Goal: Find specific page/section: Find specific page/section

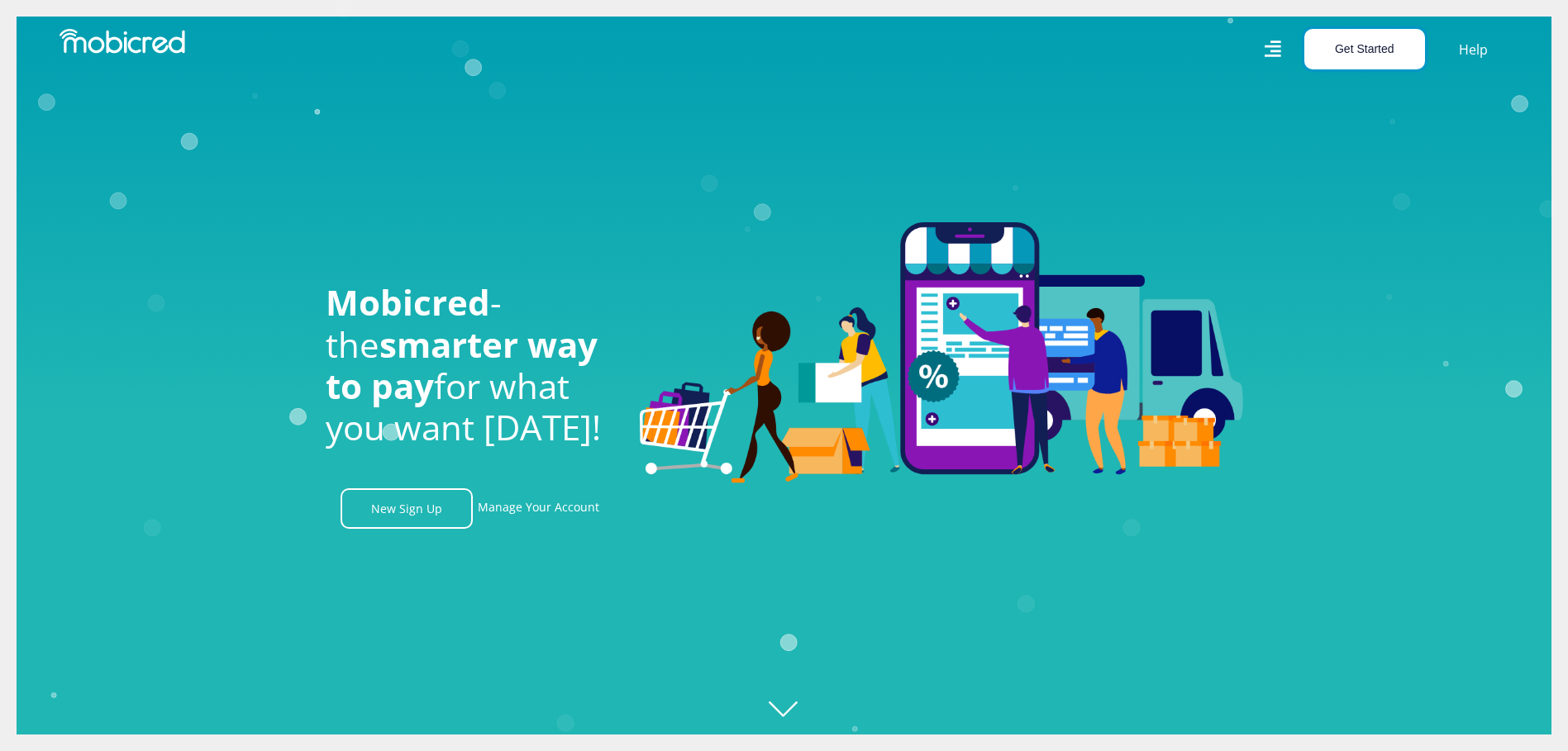
click at [1360, 50] on button "Get Started" at bounding box center [1364, 49] width 121 height 41
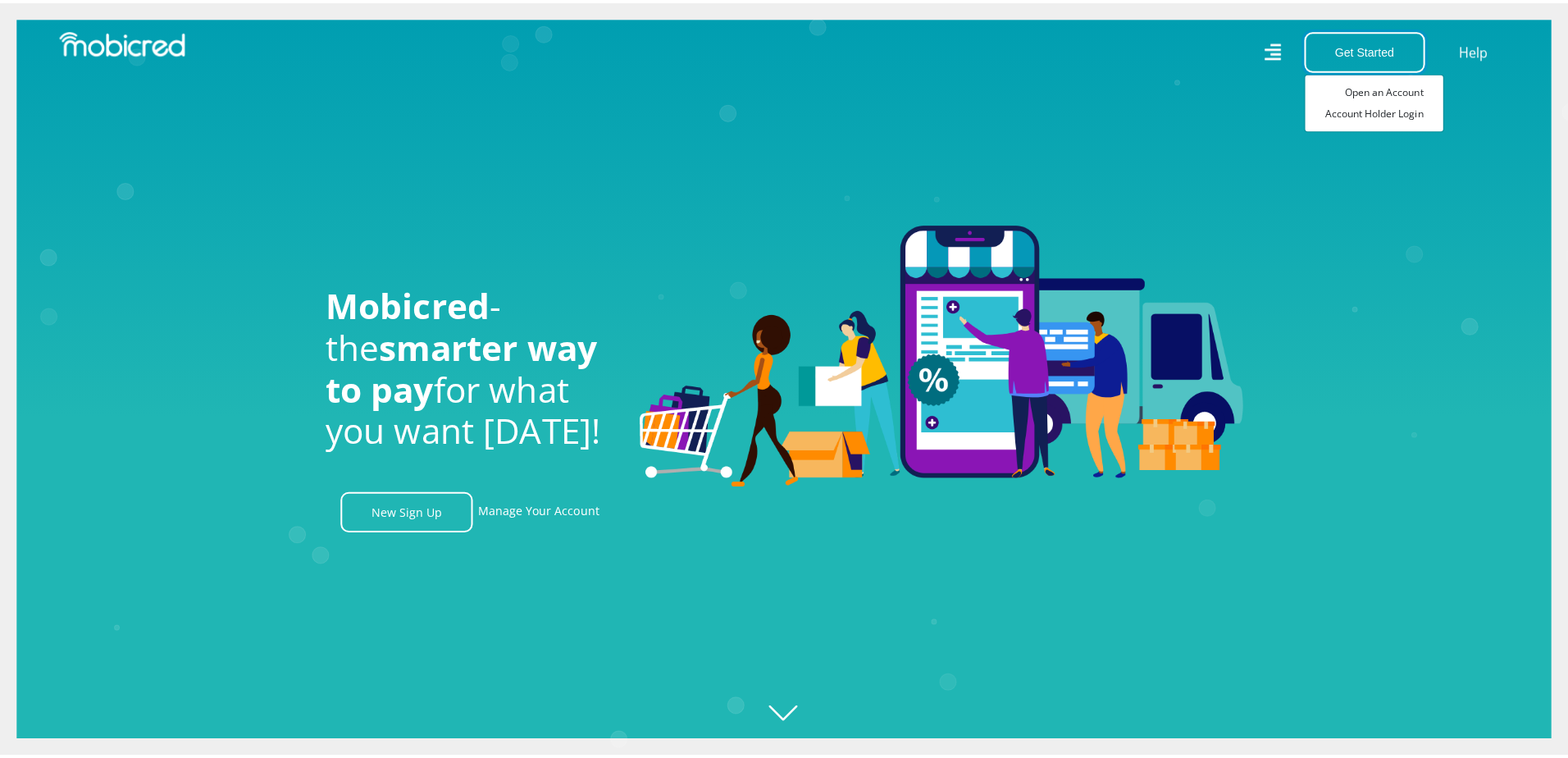
scroll to position [0, 2103]
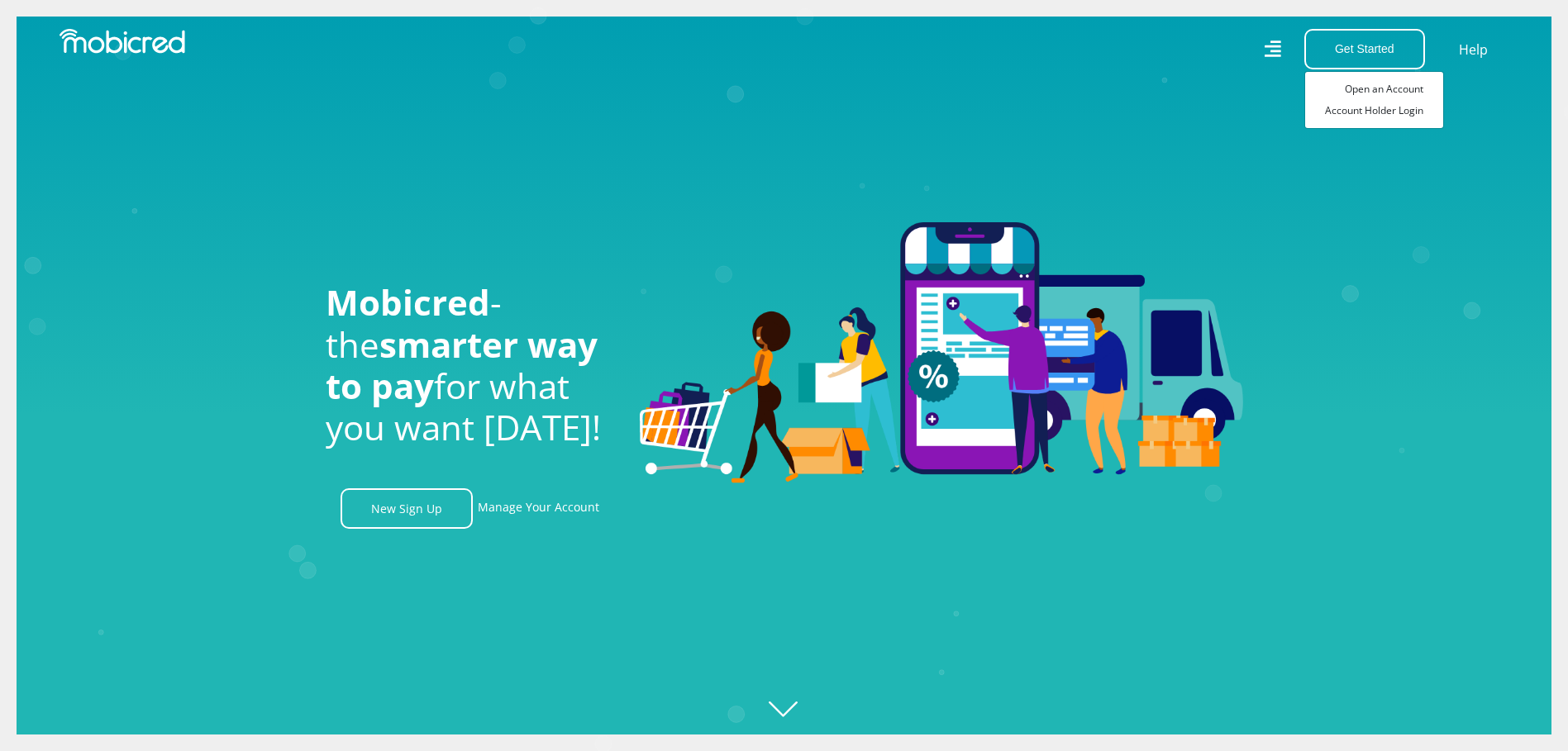
click at [1272, 43] on icon at bounding box center [1273, 49] width 17 height 23
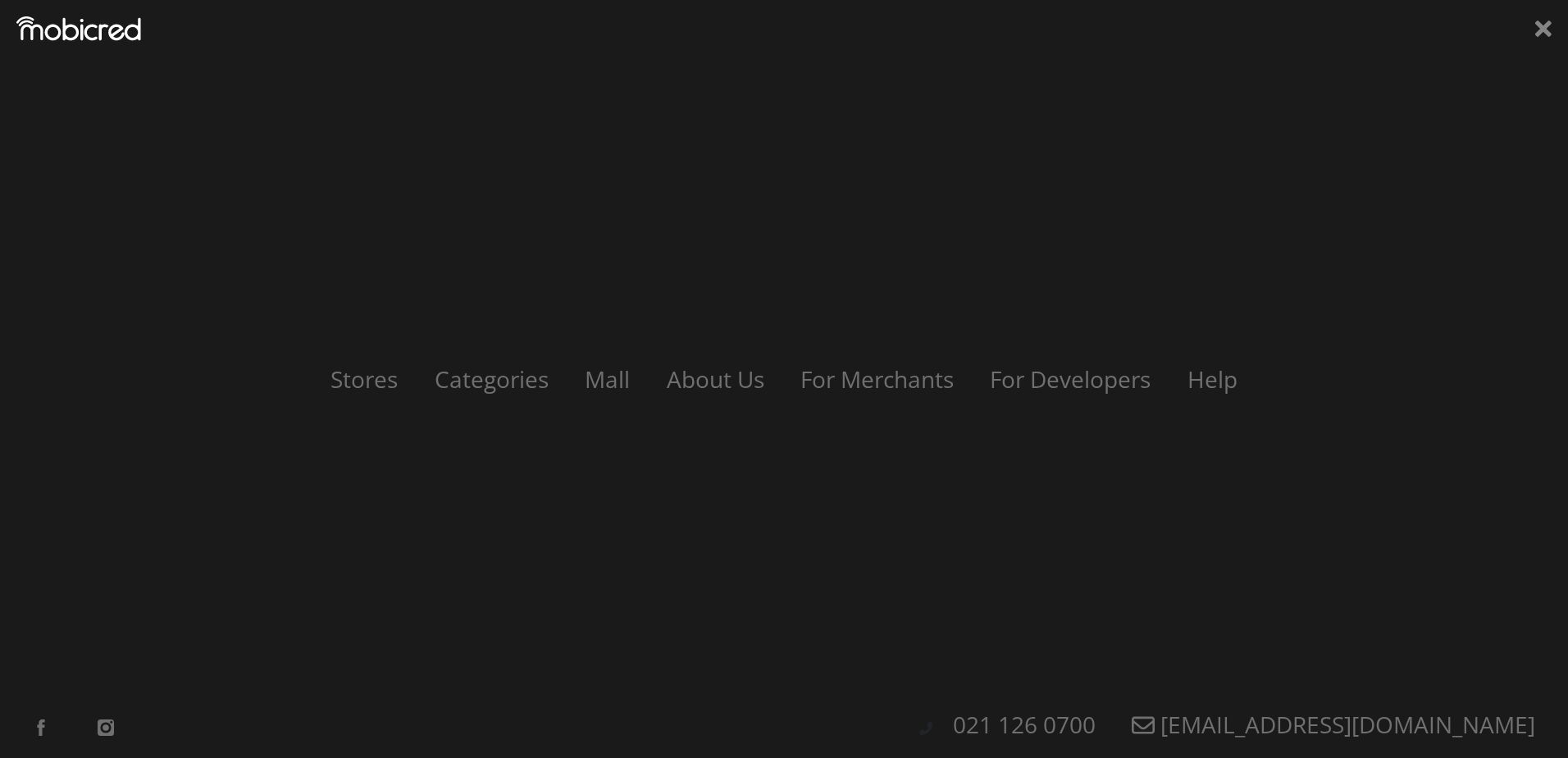
scroll to position [0, 3739]
click at [373, 384] on link "Stores" at bounding box center [363, 379] width 105 height 31
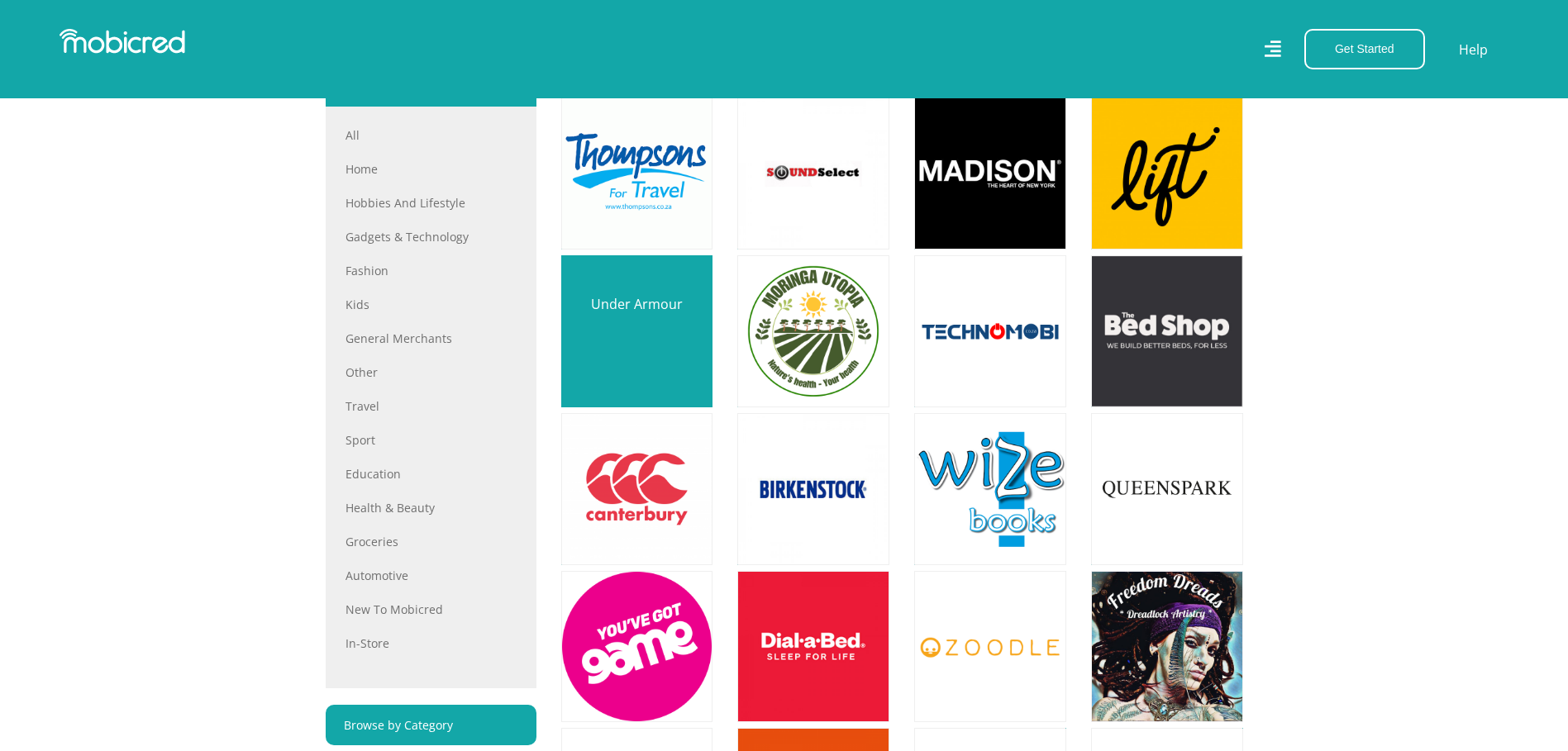
scroll to position [661, 0]
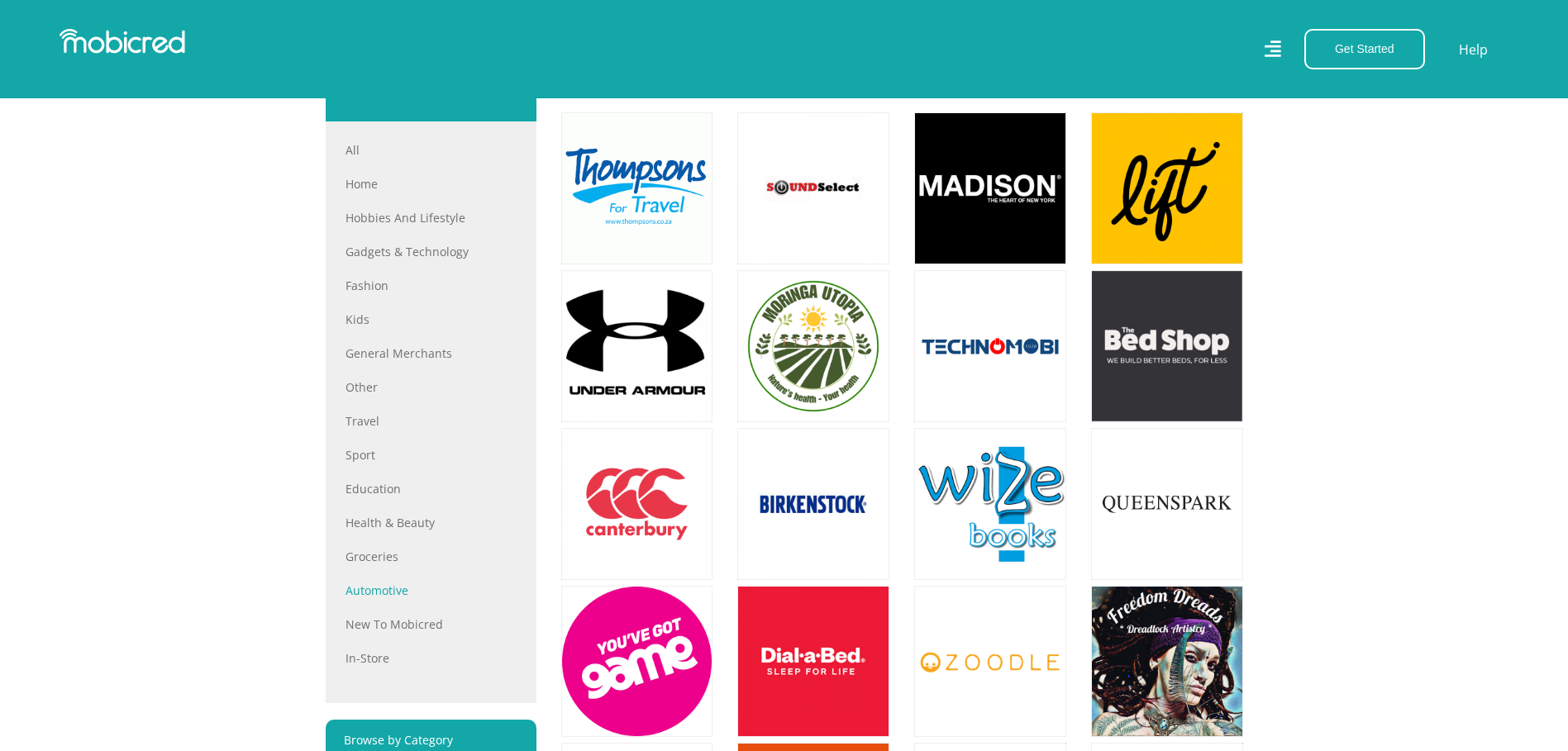
click at [398, 597] on link "Automotive" at bounding box center [431, 590] width 171 height 18
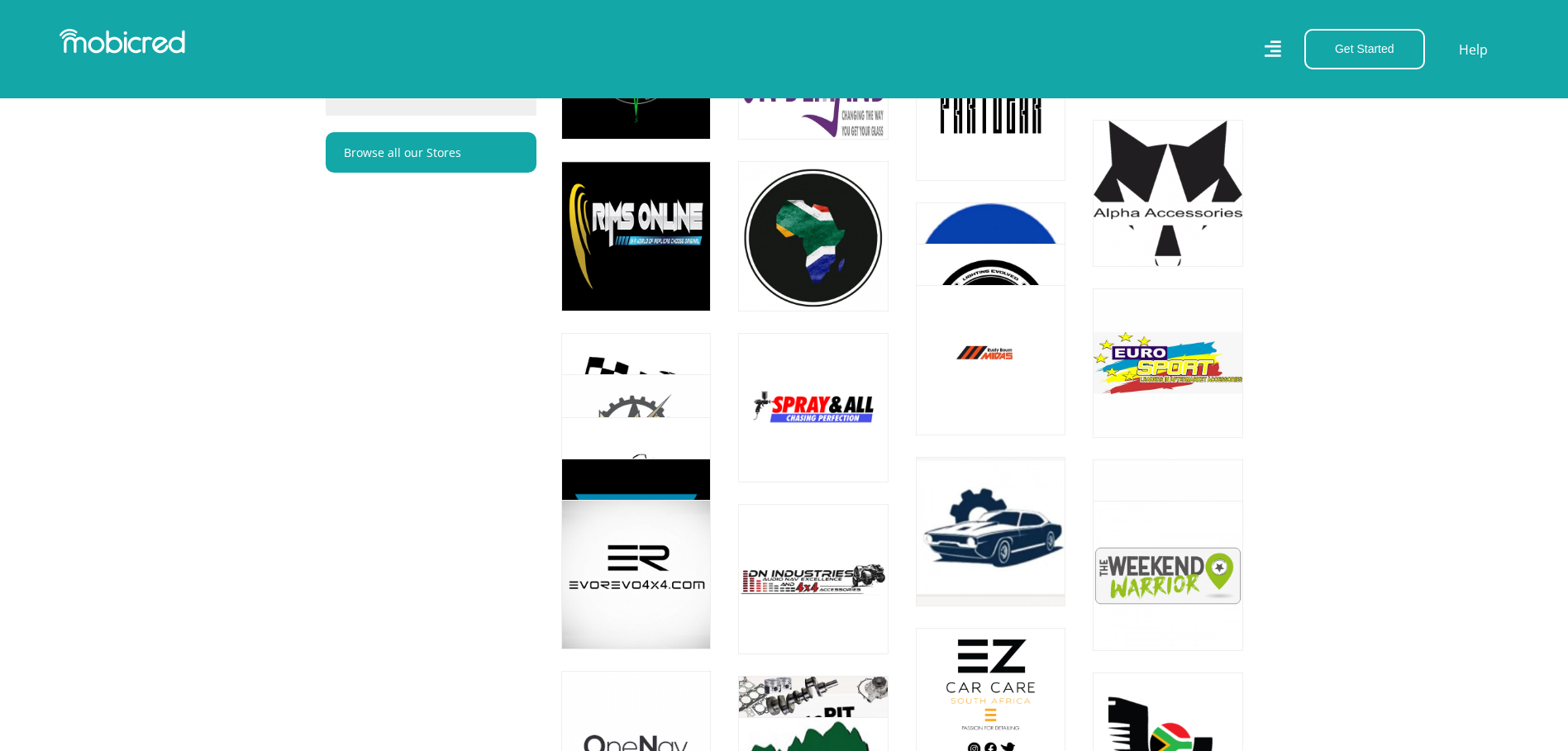
scroll to position [1056, 0]
